Goal: Task Accomplishment & Management: Use online tool/utility

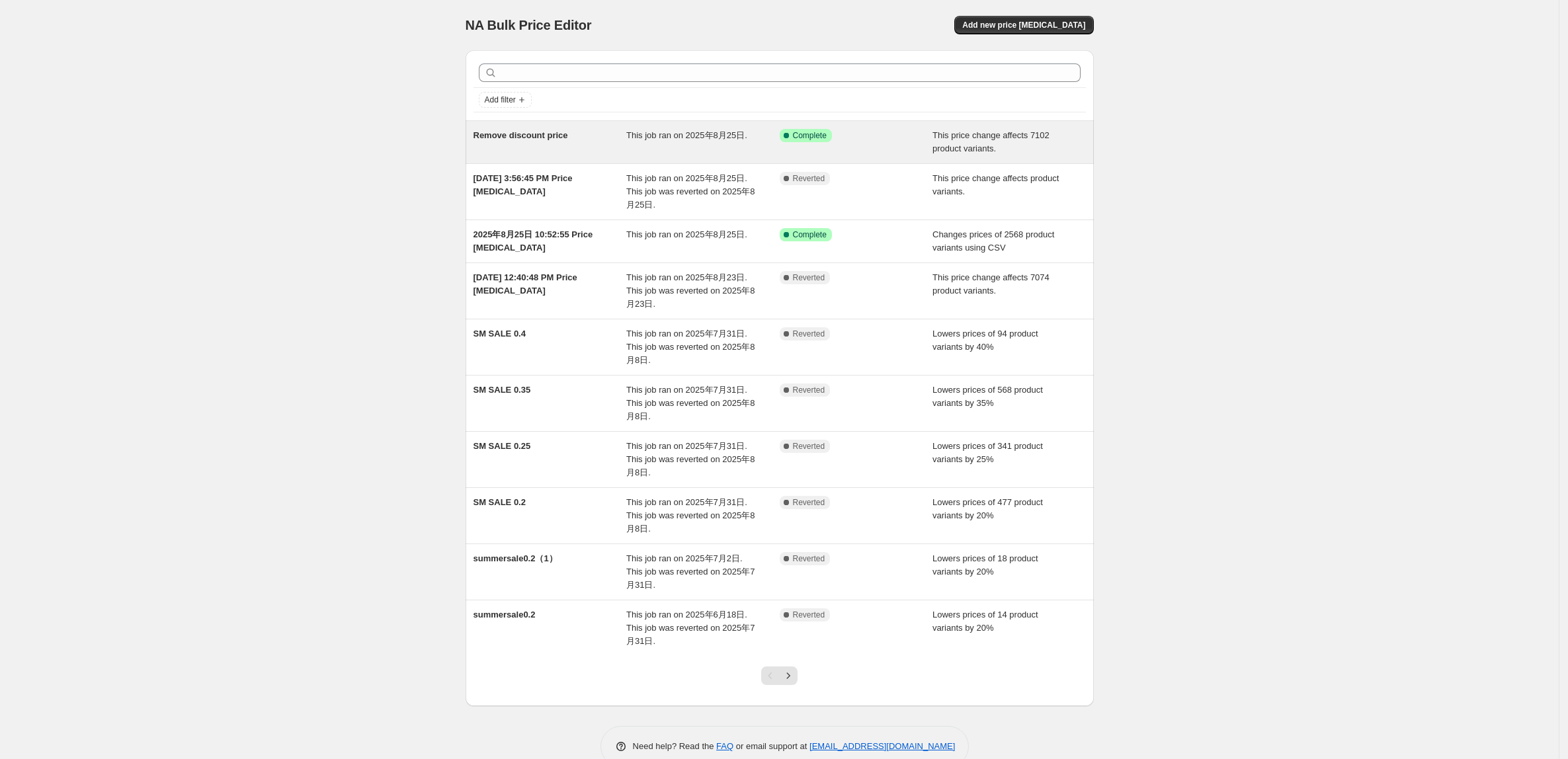
click at [553, 153] on div "Remove discount price" at bounding box center [550, 142] width 154 height 26
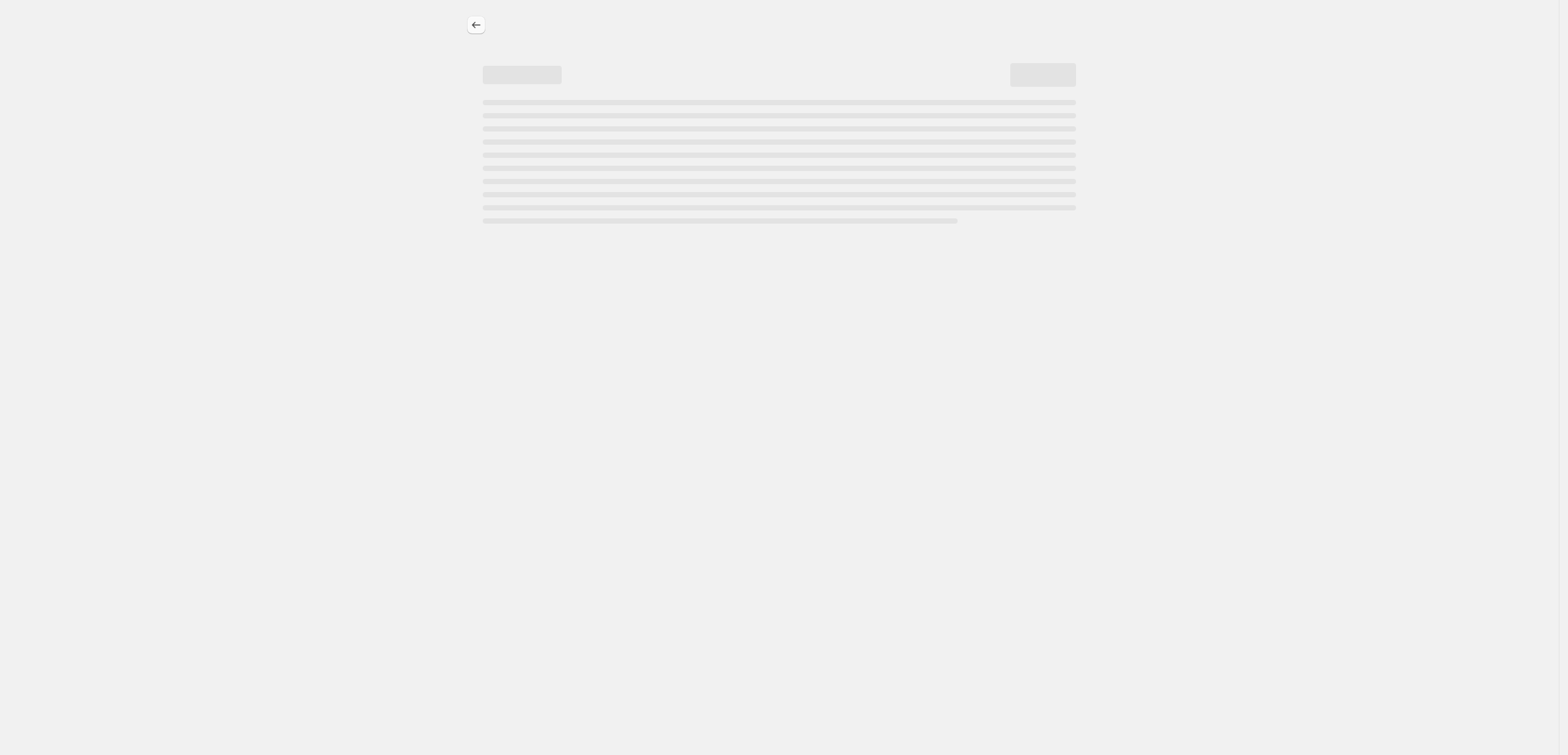
select select "ecap"
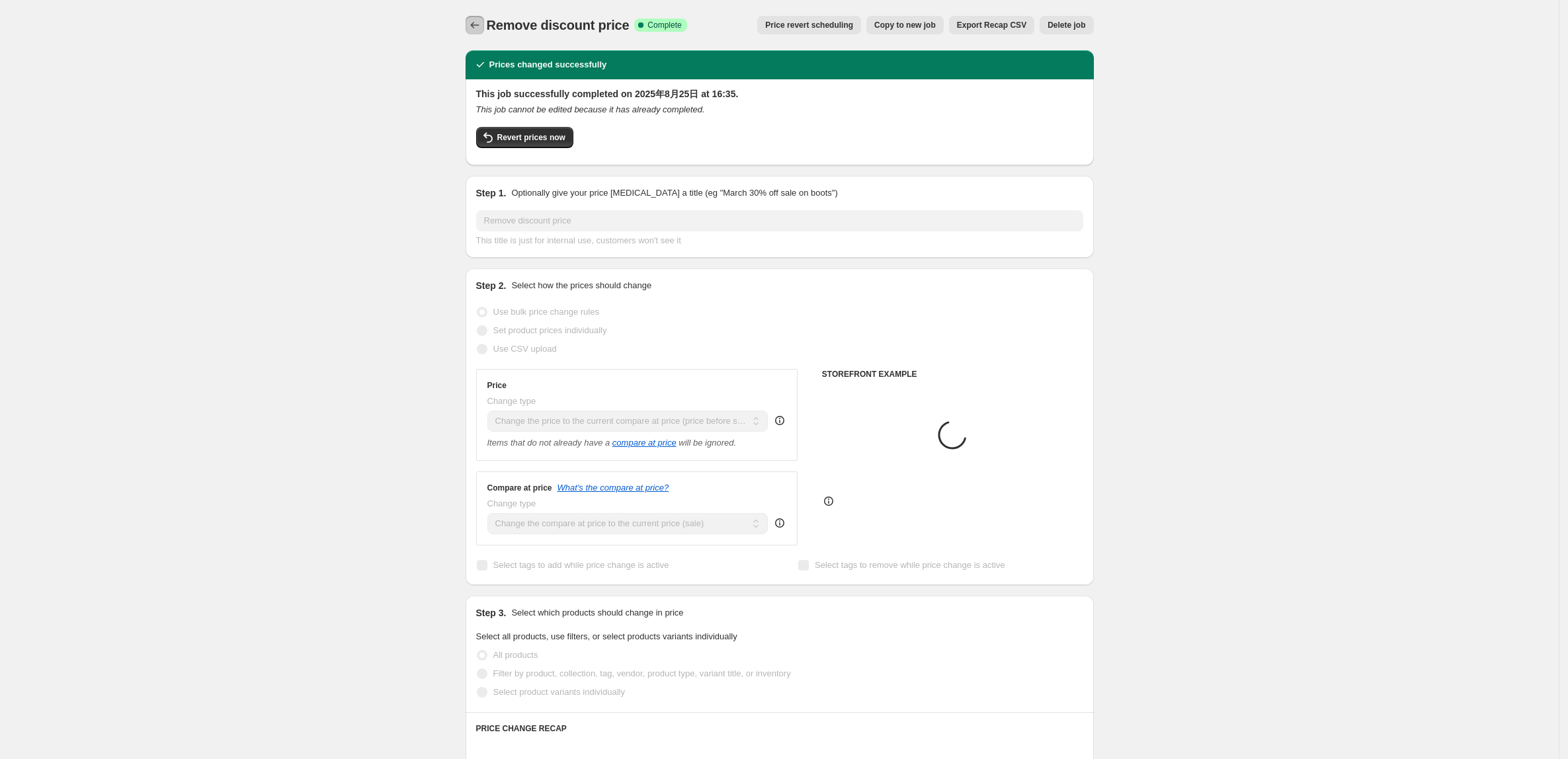
click at [478, 19] on icon "Price change jobs" at bounding box center [475, 25] width 13 height 13
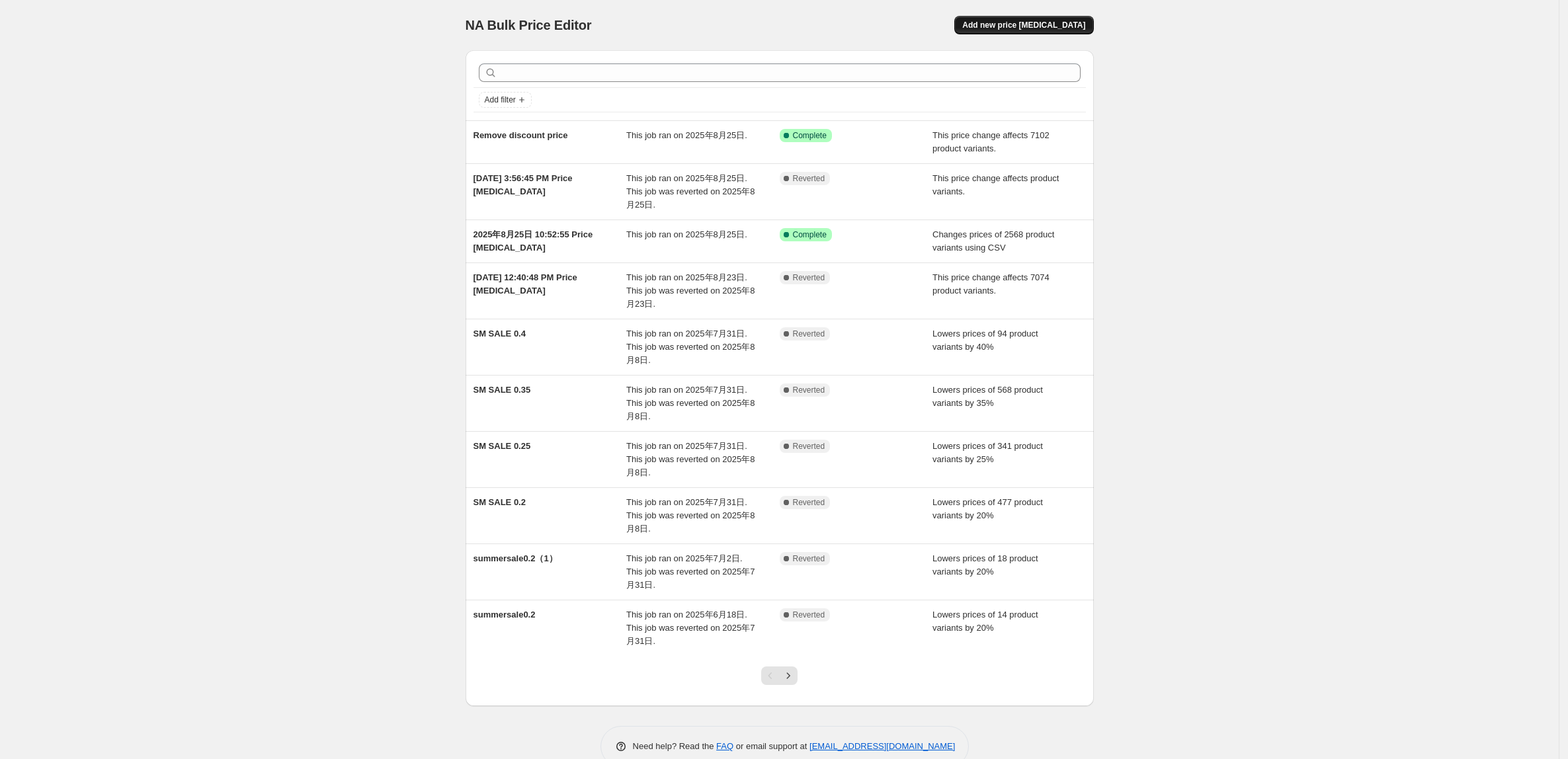
click at [1056, 31] on button "Add new price [MEDICAL_DATA]" at bounding box center [1023, 25] width 139 height 19
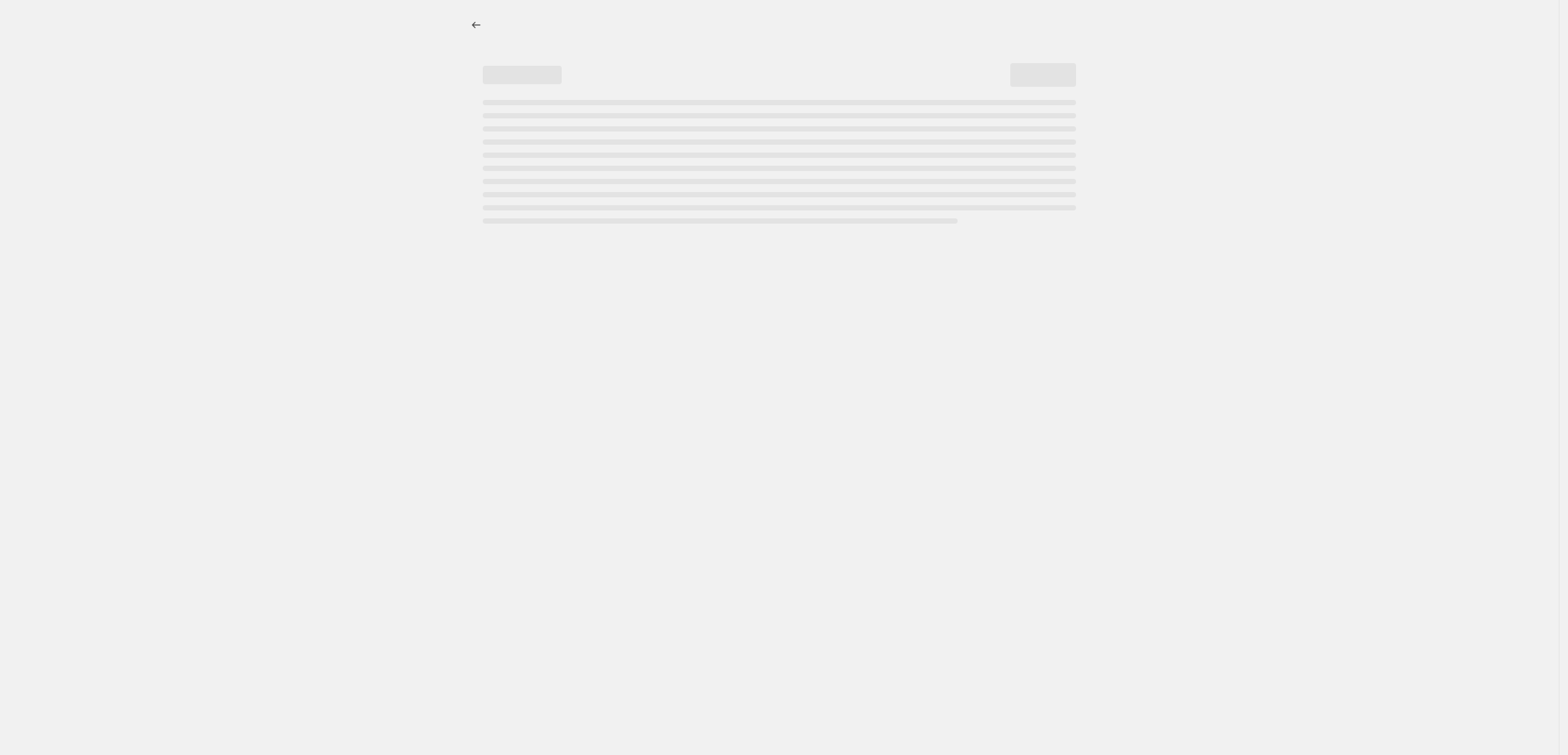
select select "percentage"
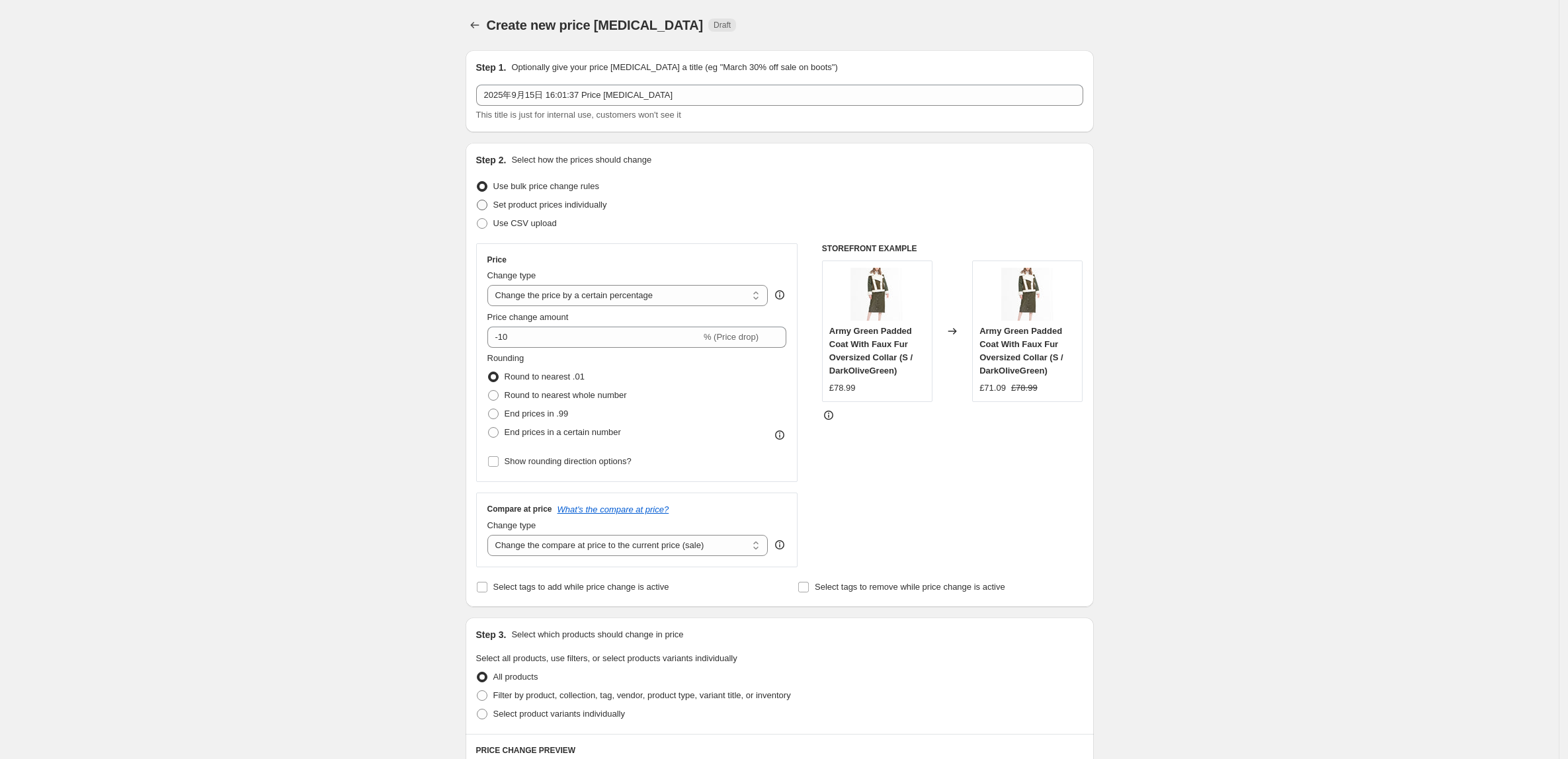
click at [526, 204] on span "Set product prices individually" at bounding box center [550, 204] width 114 height 10
click at [477, 200] on input "Set product prices individually" at bounding box center [477, 199] width 1 height 1
radio input "true"
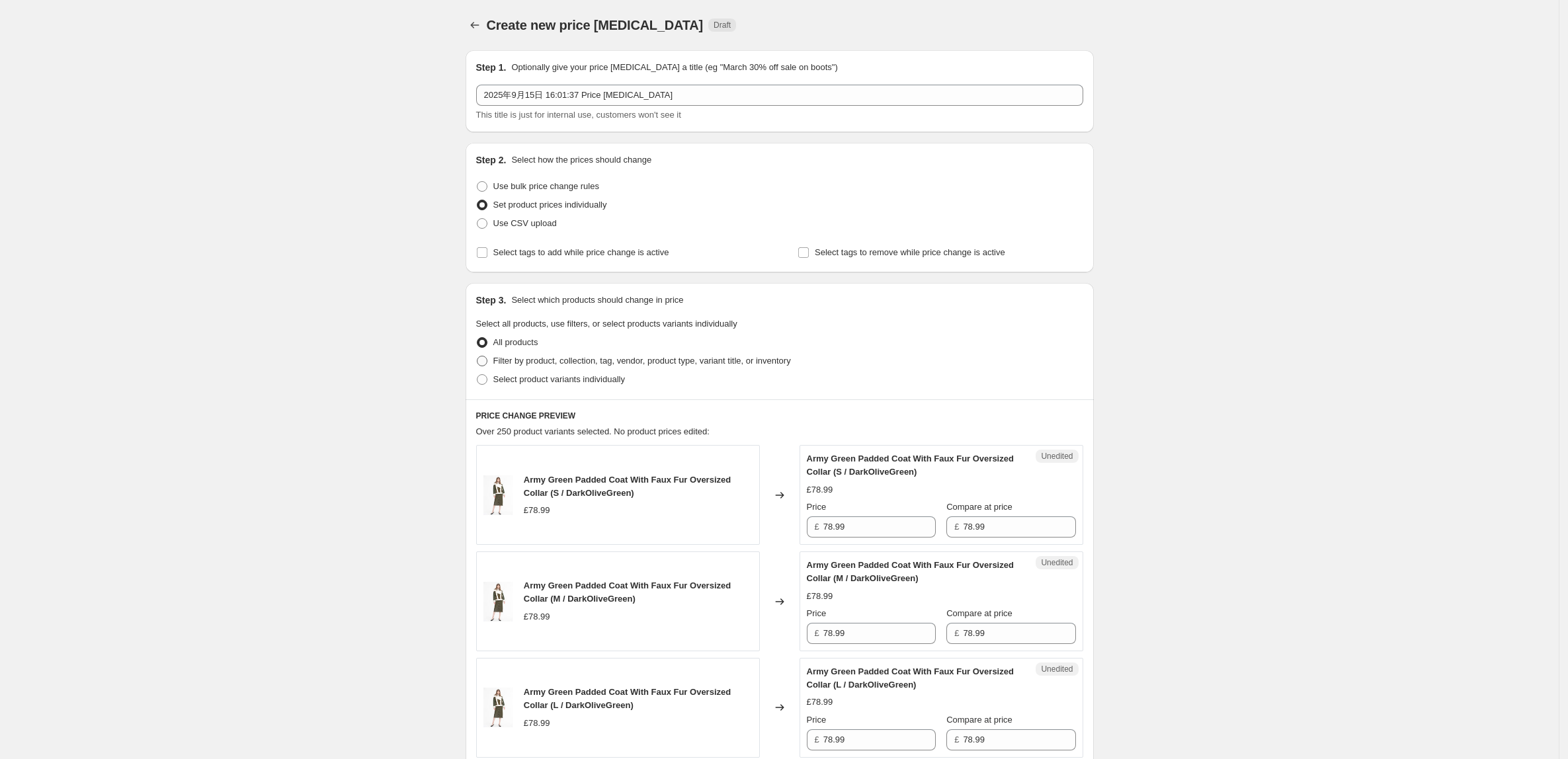
click at [519, 360] on span "Filter by product, collection, tag, vendor, product type, variant title, or inv…" at bounding box center [642, 360] width 298 height 10
click at [477, 357] on input "Filter by product, collection, tag, vendor, product type, variant title, or inv…" at bounding box center [477, 356] width 1 height 1
radio input "true"
